Goal: Navigation & Orientation: Find specific page/section

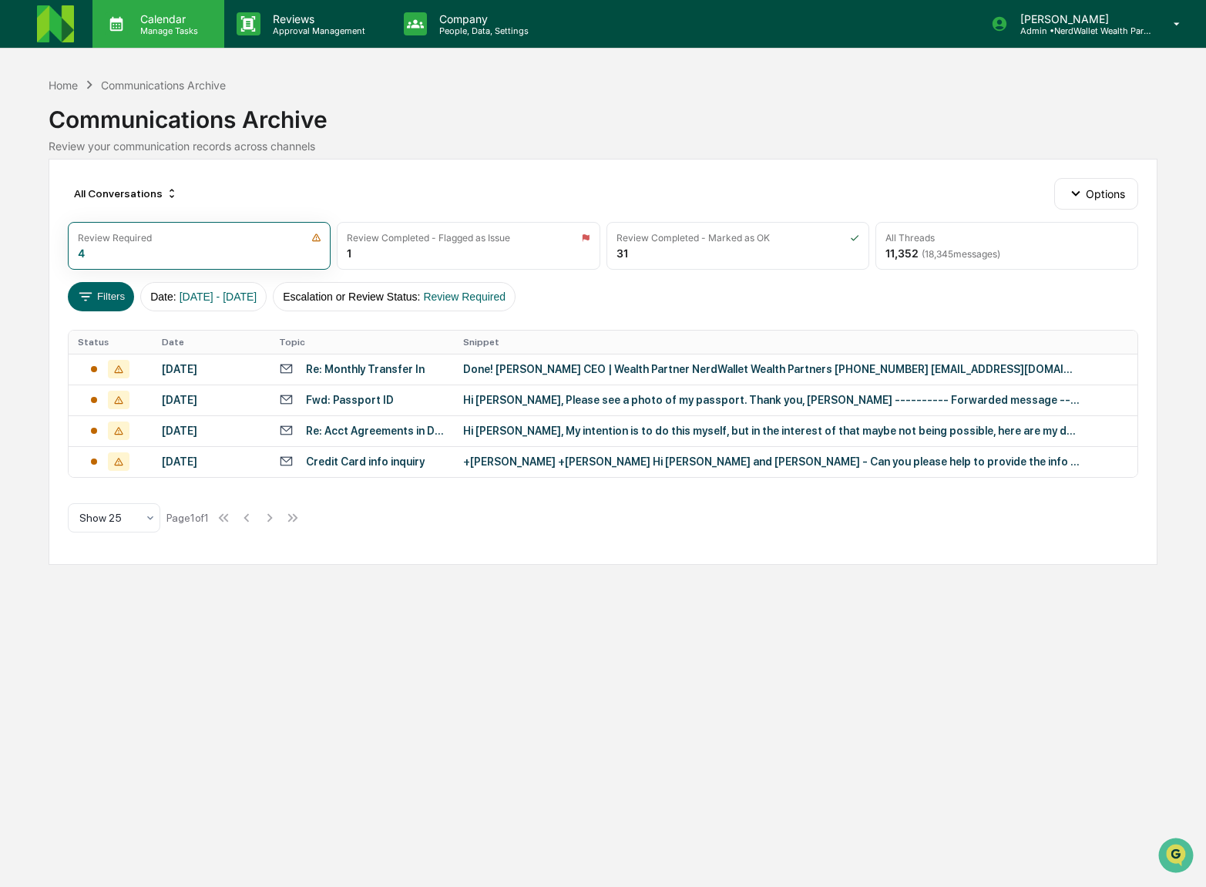
click at [177, 22] on p "Calendar" at bounding box center [167, 18] width 78 height 13
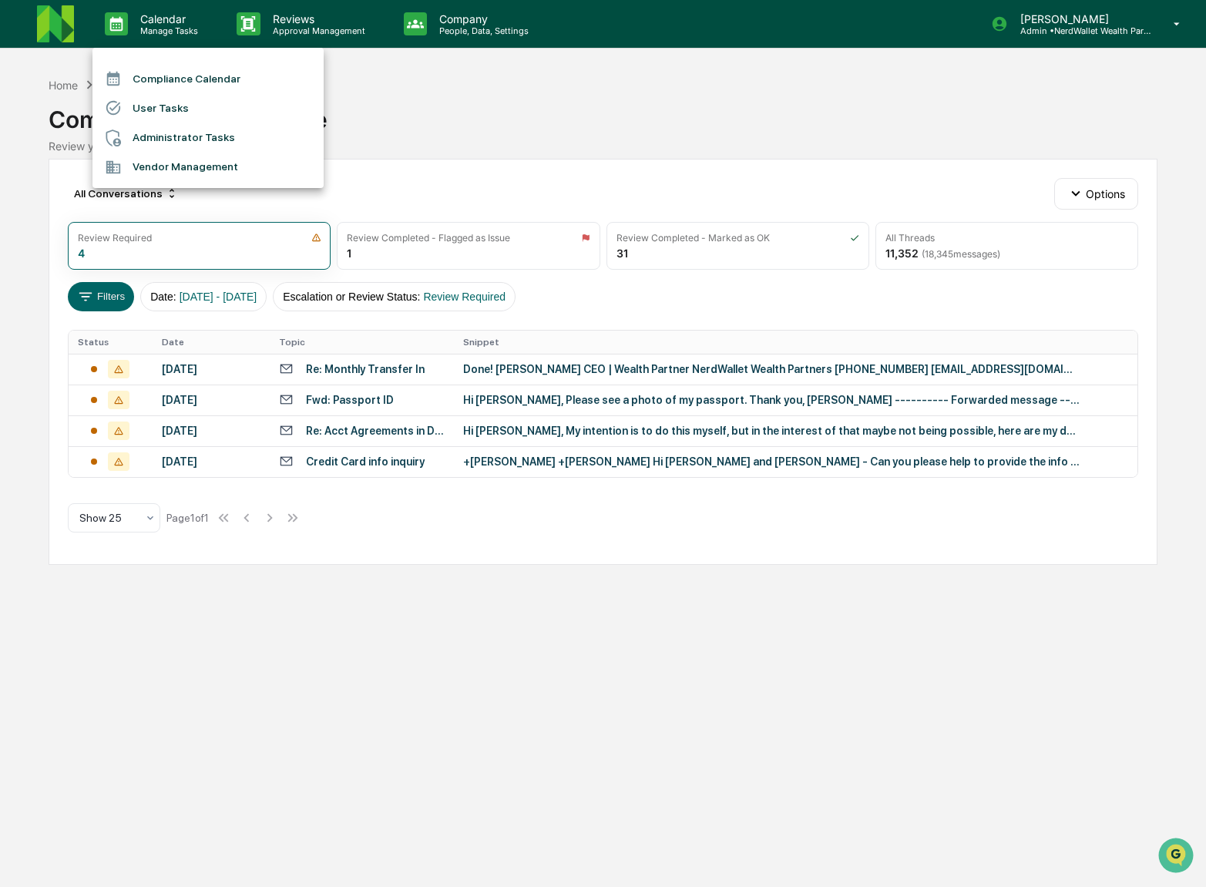
click at [193, 78] on li "Compliance Calendar" at bounding box center [207, 78] width 231 height 29
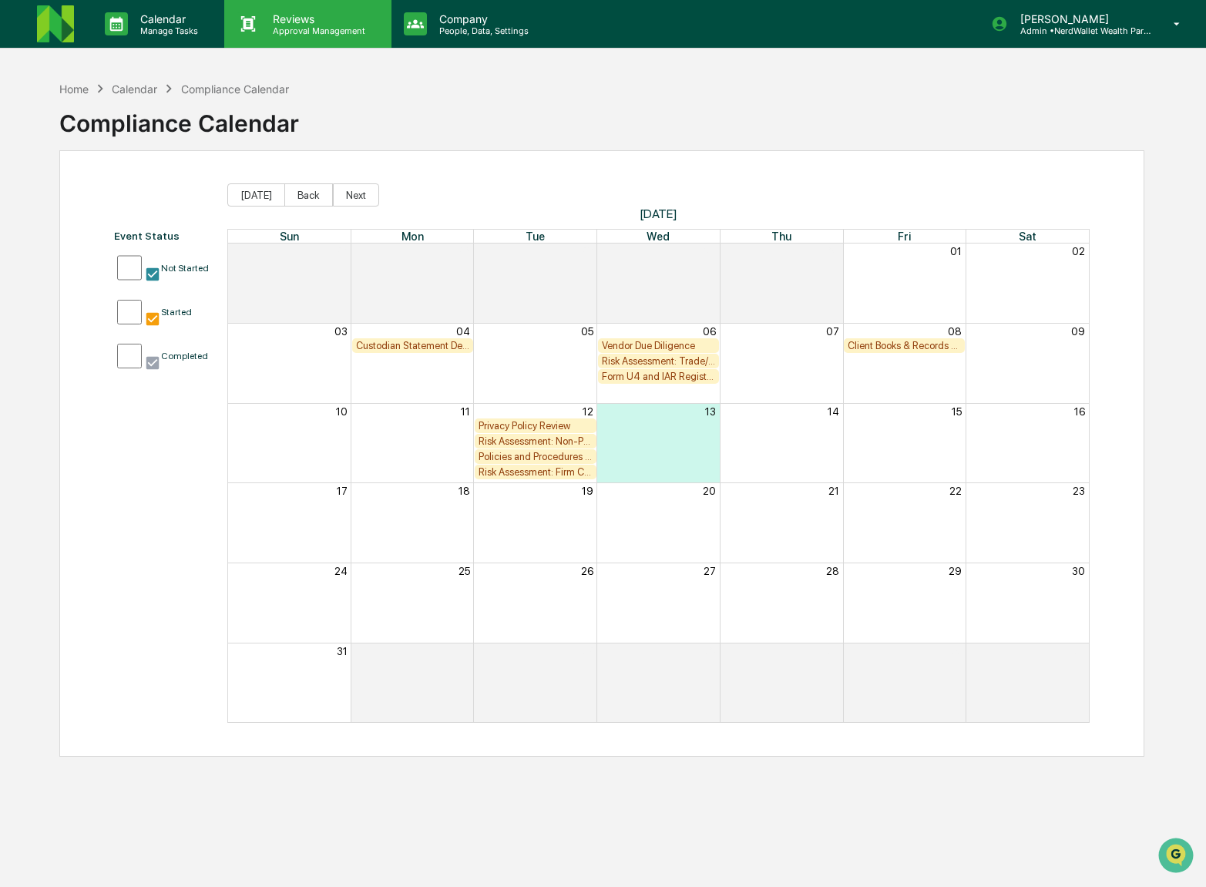
click at [322, 27] on p "Approval Management" at bounding box center [317, 30] width 113 height 11
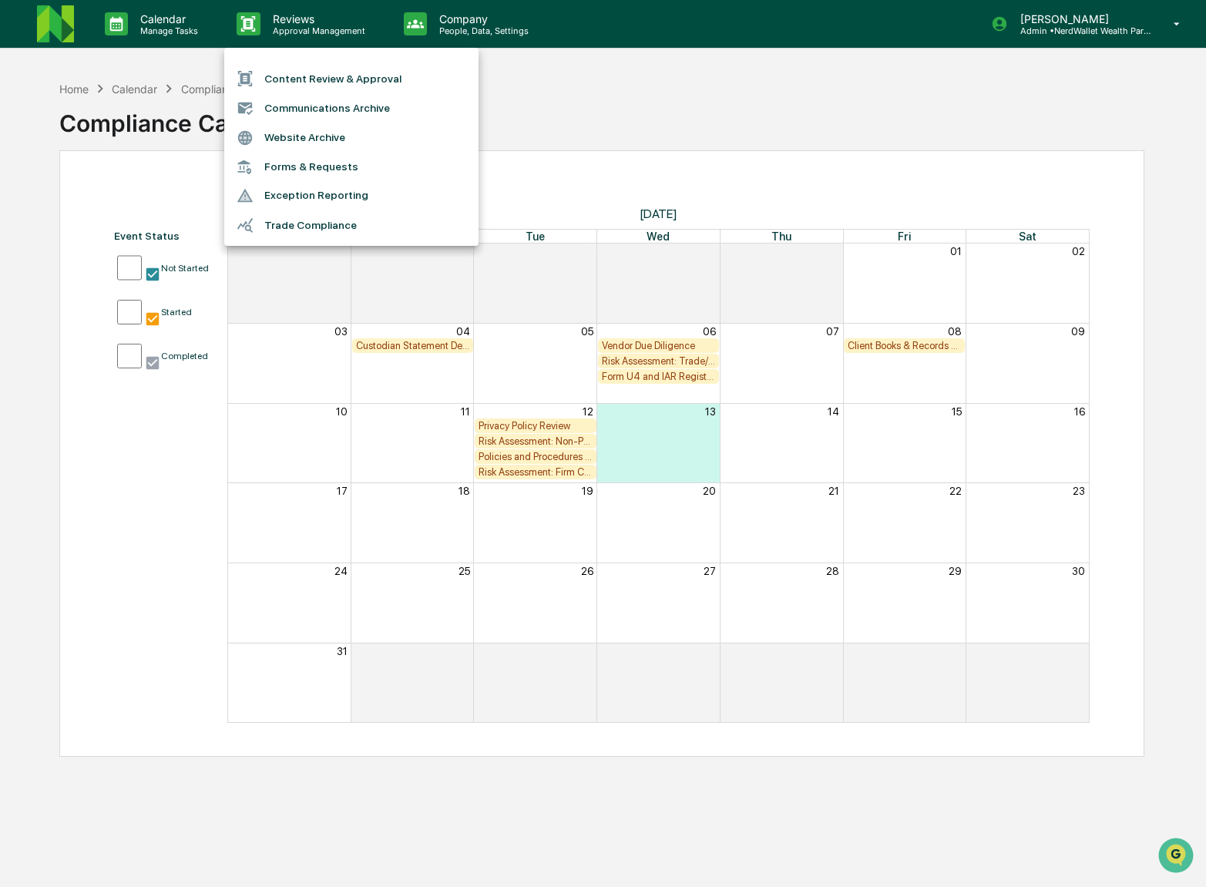
click at [492, 29] on div at bounding box center [603, 443] width 1206 height 887
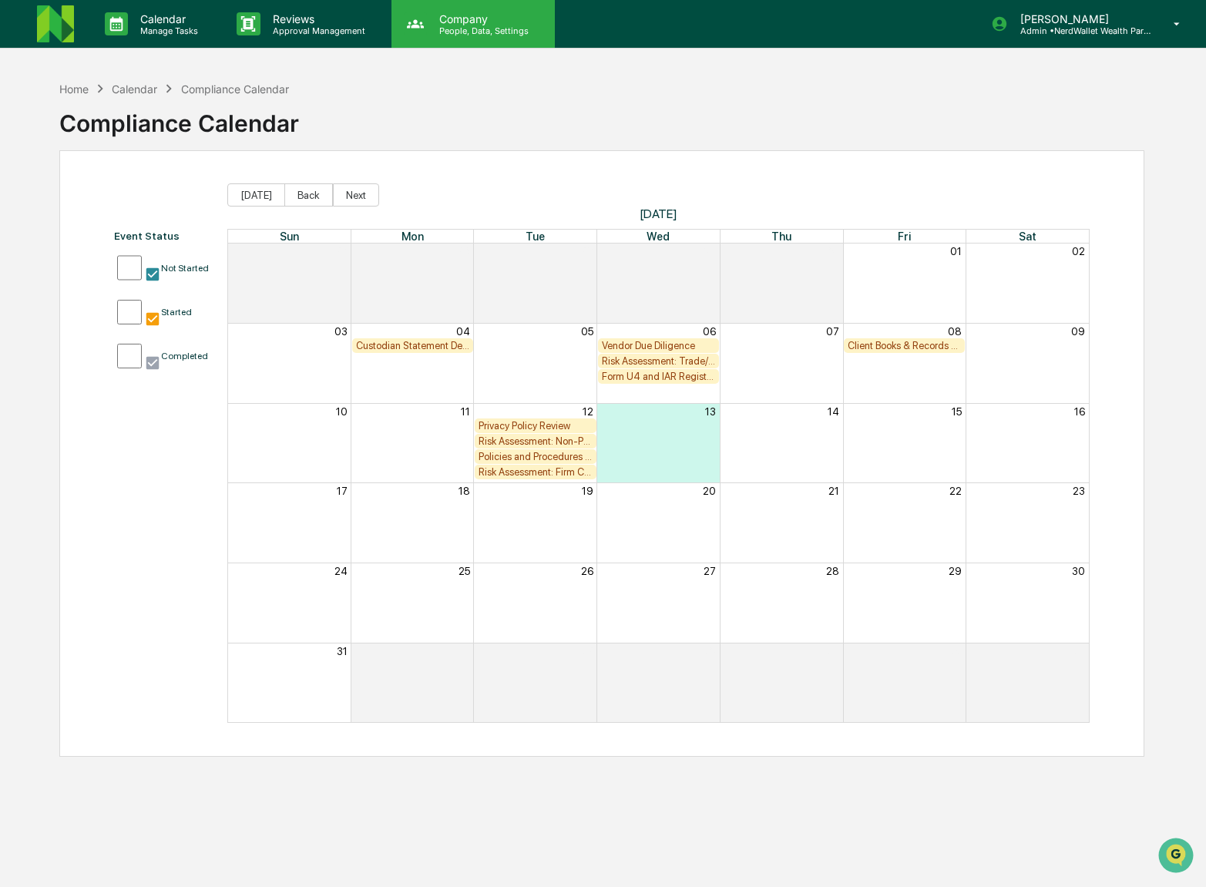
click at [475, 29] on p "People, Data, Settings" at bounding box center [481, 30] width 109 height 11
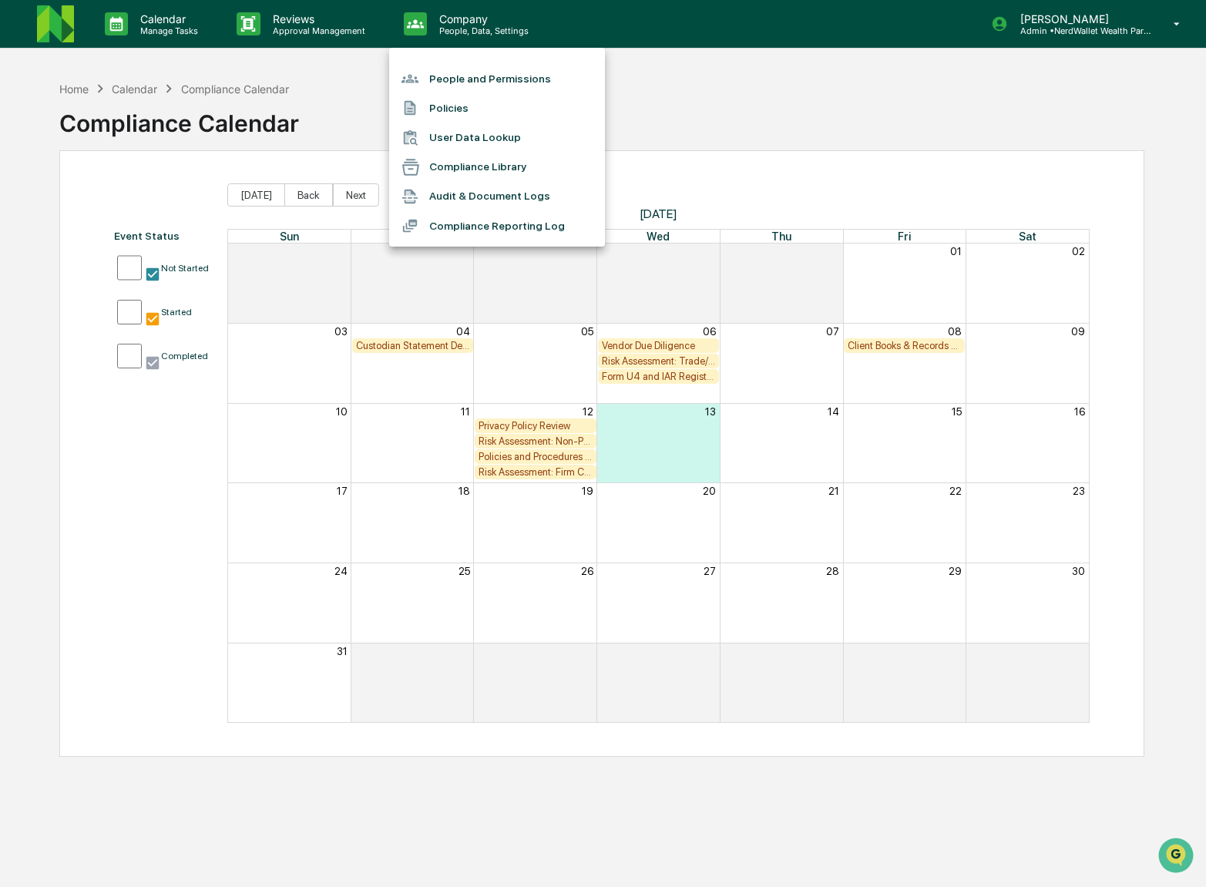
click at [175, 31] on div at bounding box center [603, 443] width 1206 height 887
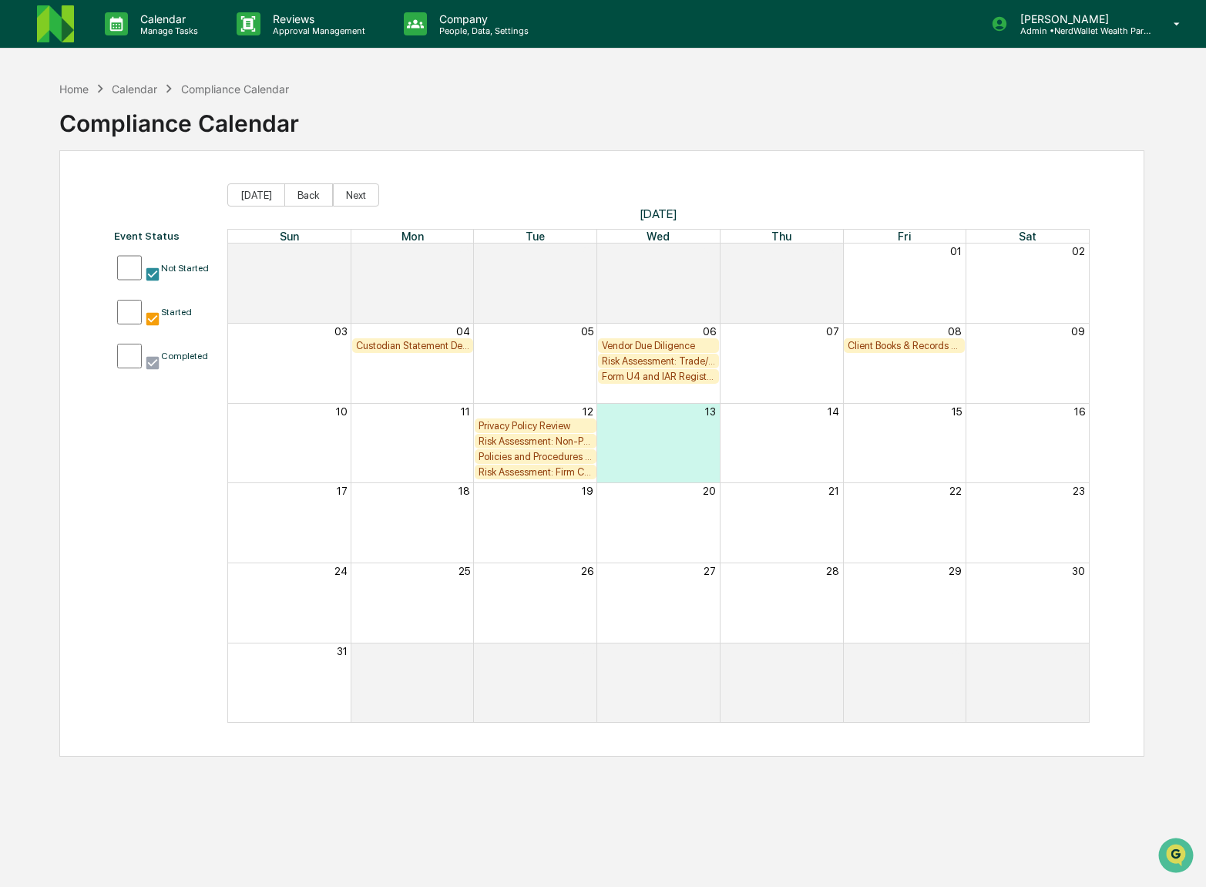
click at [160, 32] on p "Manage Tasks" at bounding box center [167, 30] width 78 height 11
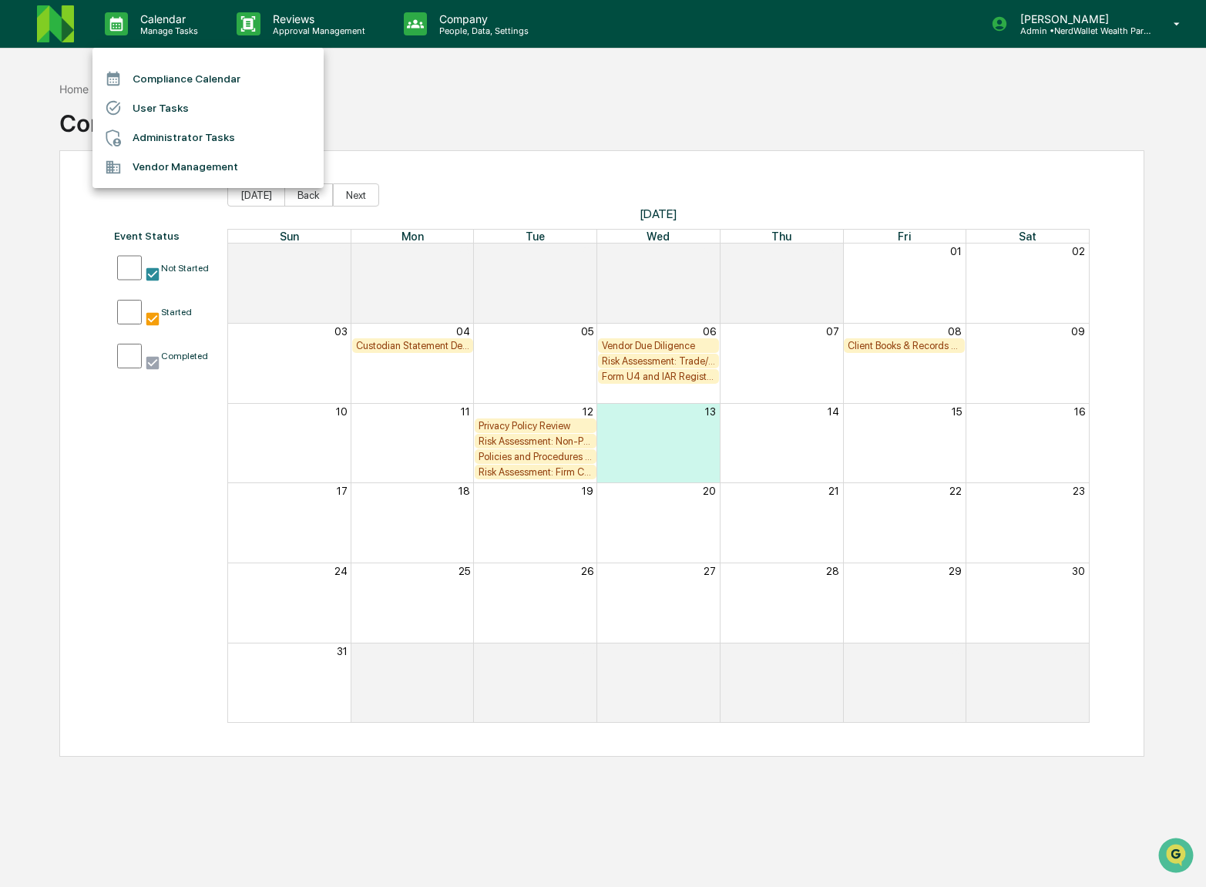
click at [496, 109] on div at bounding box center [603, 443] width 1206 height 887
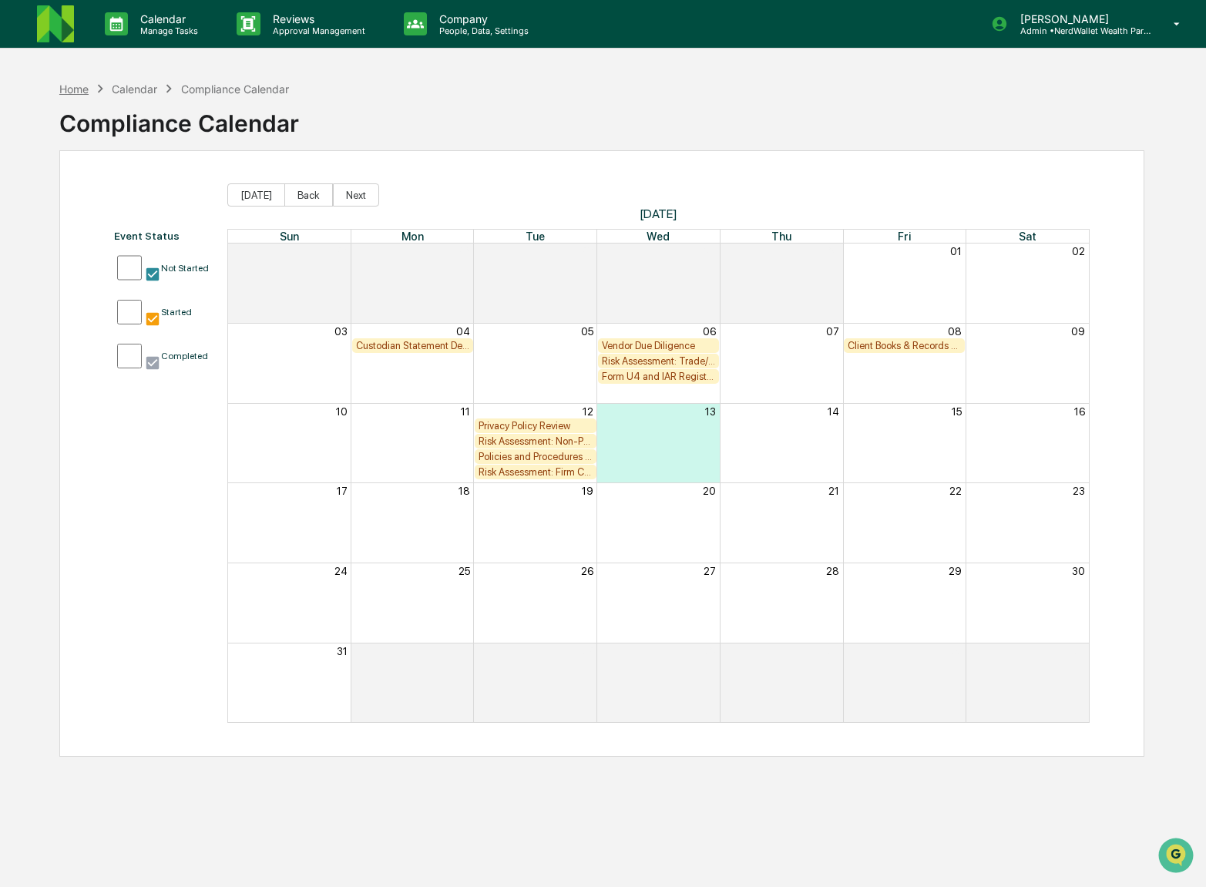
click at [75, 92] on div "Home" at bounding box center [73, 88] width 29 height 13
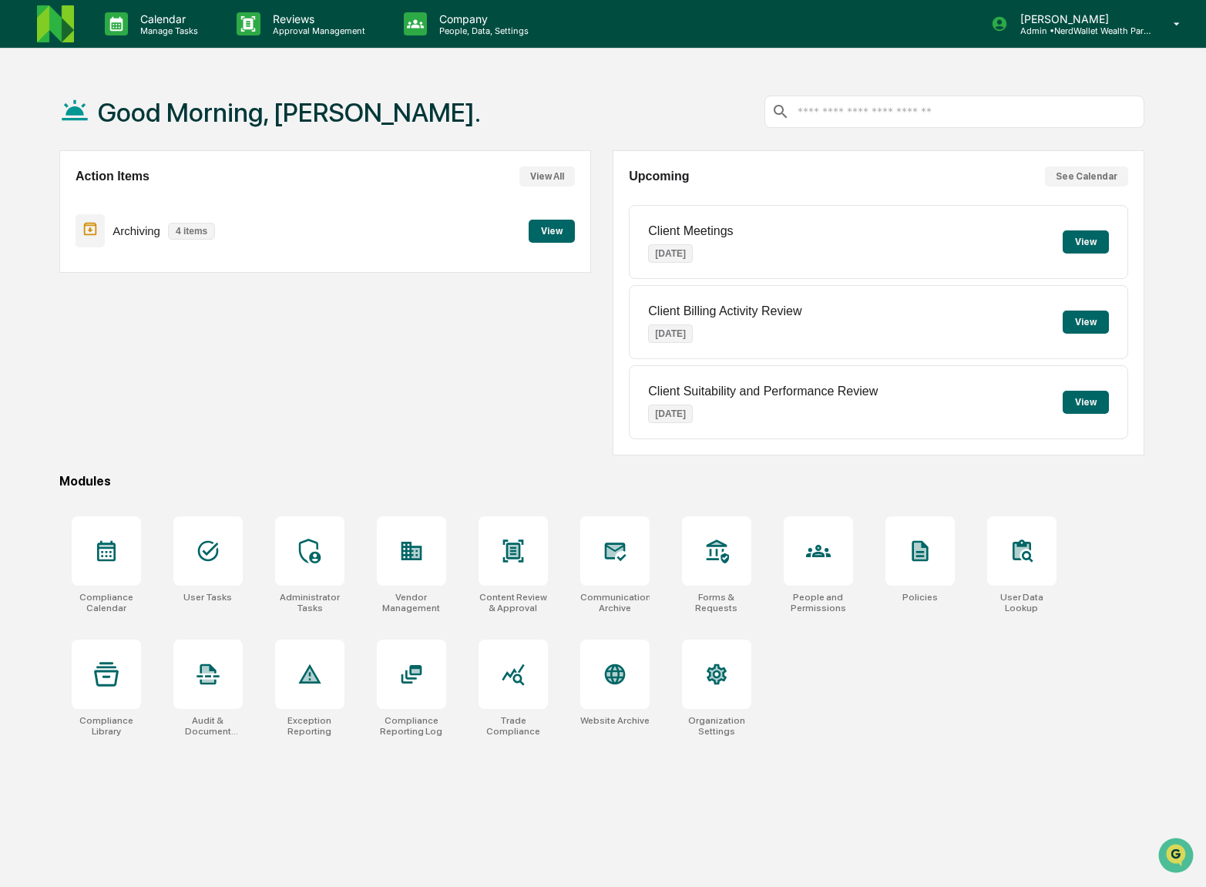
click at [1079, 246] on button "View" at bounding box center [1086, 241] width 46 height 23
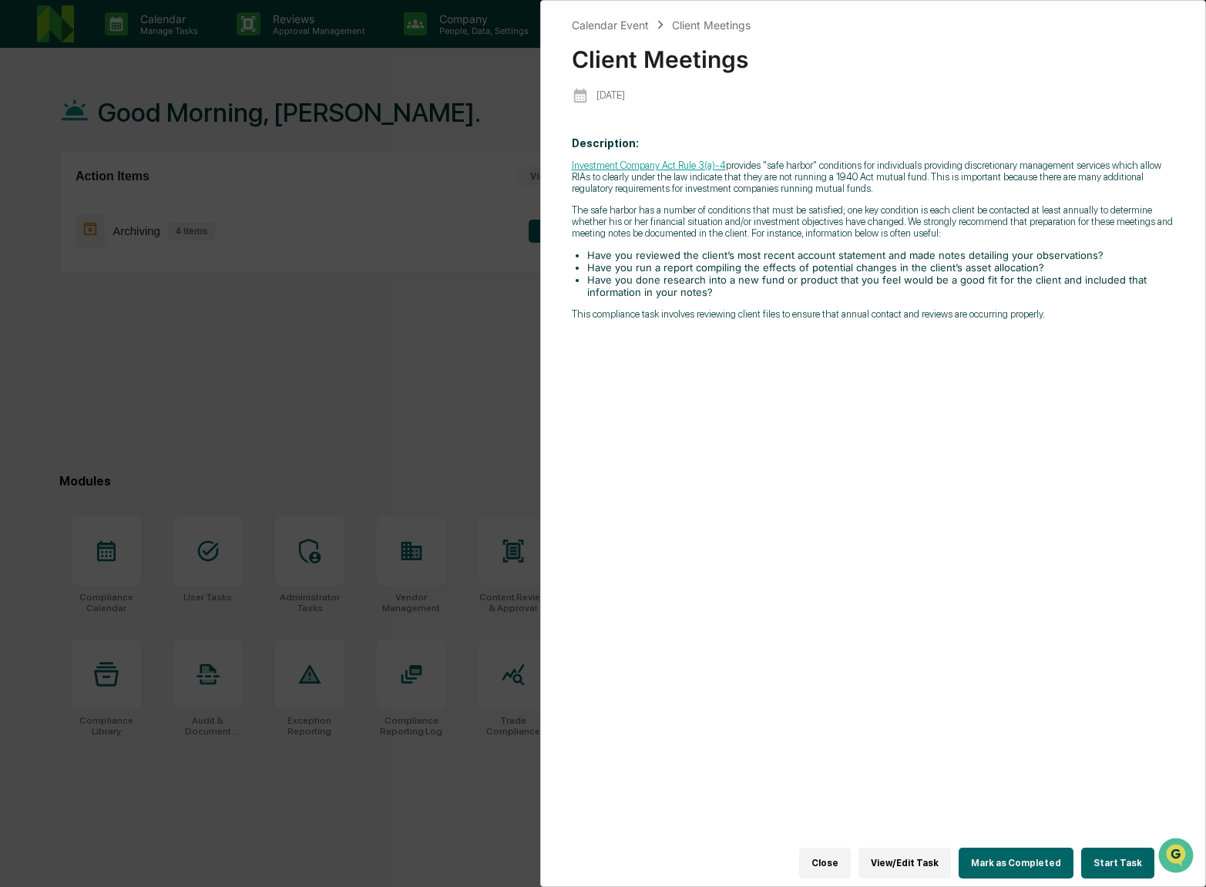
click at [827, 862] on button "Close" at bounding box center [825, 863] width 52 height 31
